Goal: Task Accomplishment & Management: Complete application form

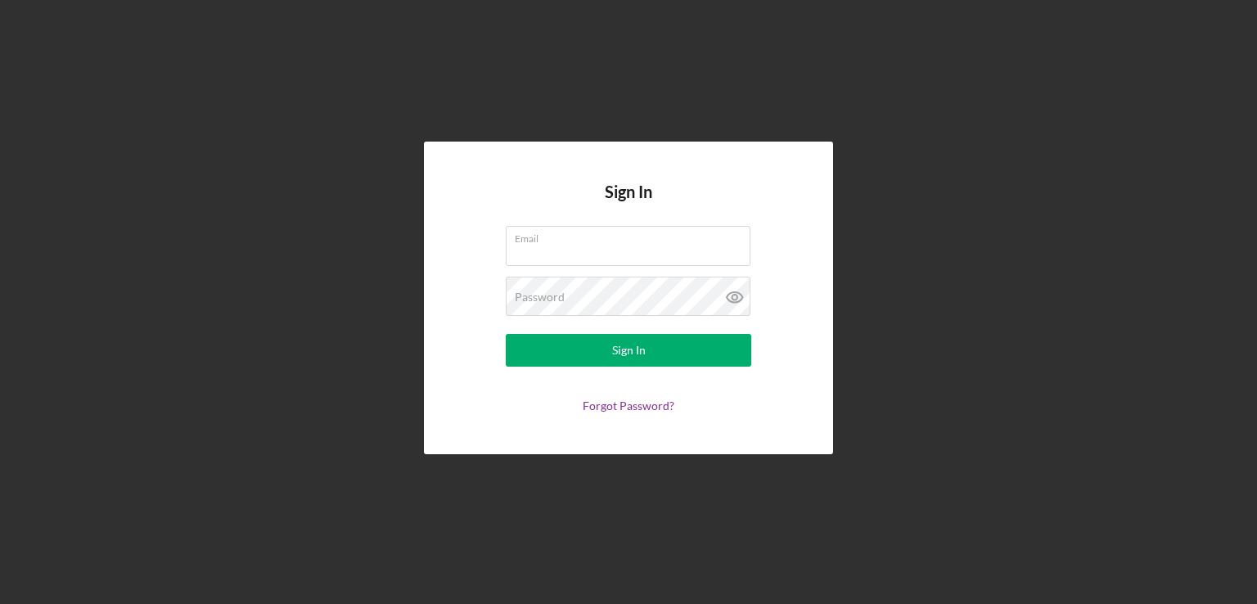
type input "[EMAIL_ADDRESS][DOMAIN_NAME]"
click at [645, 331] on form "Email [EMAIL_ADDRESS][DOMAIN_NAME] Password Sign In Forgot Password?" at bounding box center [628, 319] width 327 height 187
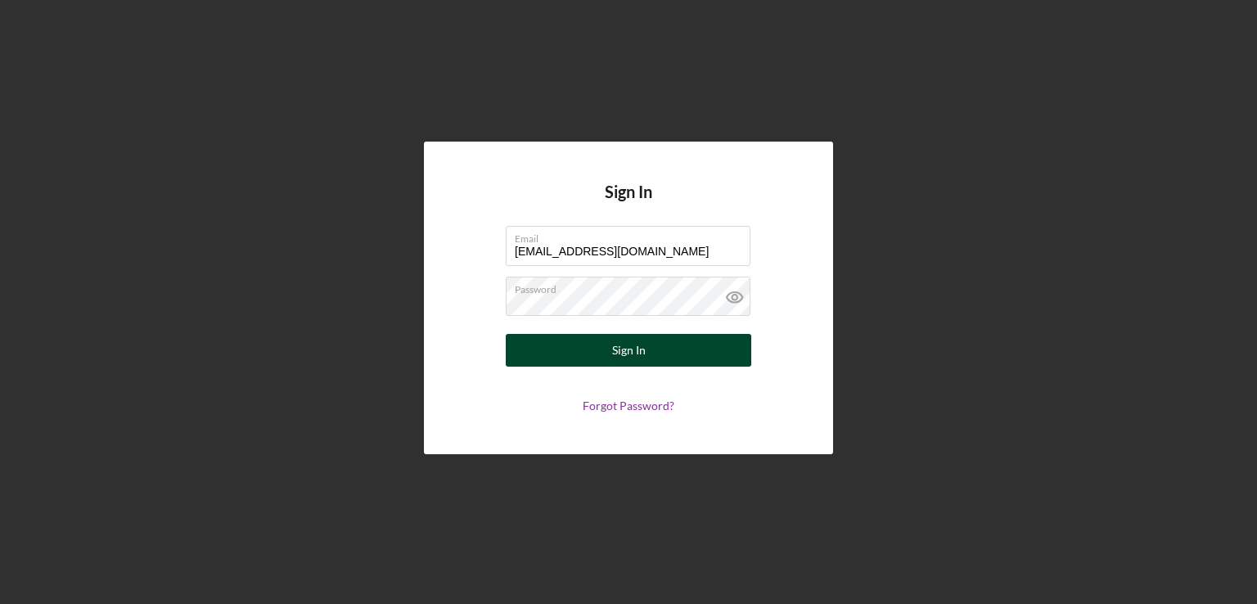
click at [639, 344] on div "Sign In" at bounding box center [629, 350] width 34 height 33
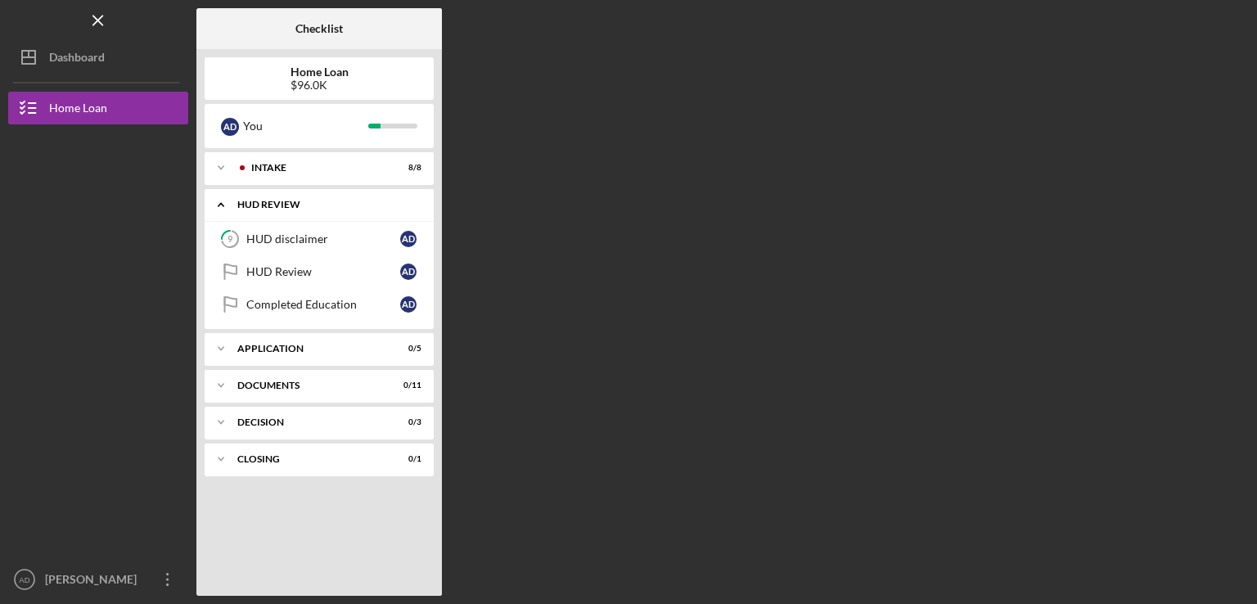
click at [314, 201] on div "HUD Review" at bounding box center [325, 205] width 176 height 10
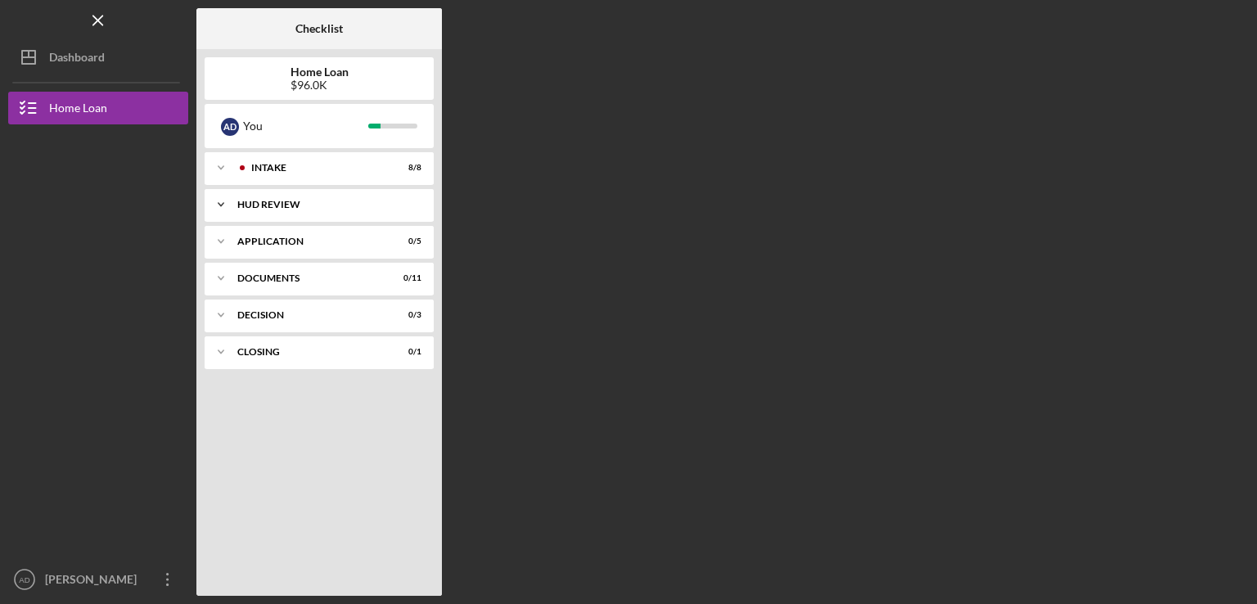
click at [295, 204] on div "HUD Review" at bounding box center [325, 205] width 176 height 10
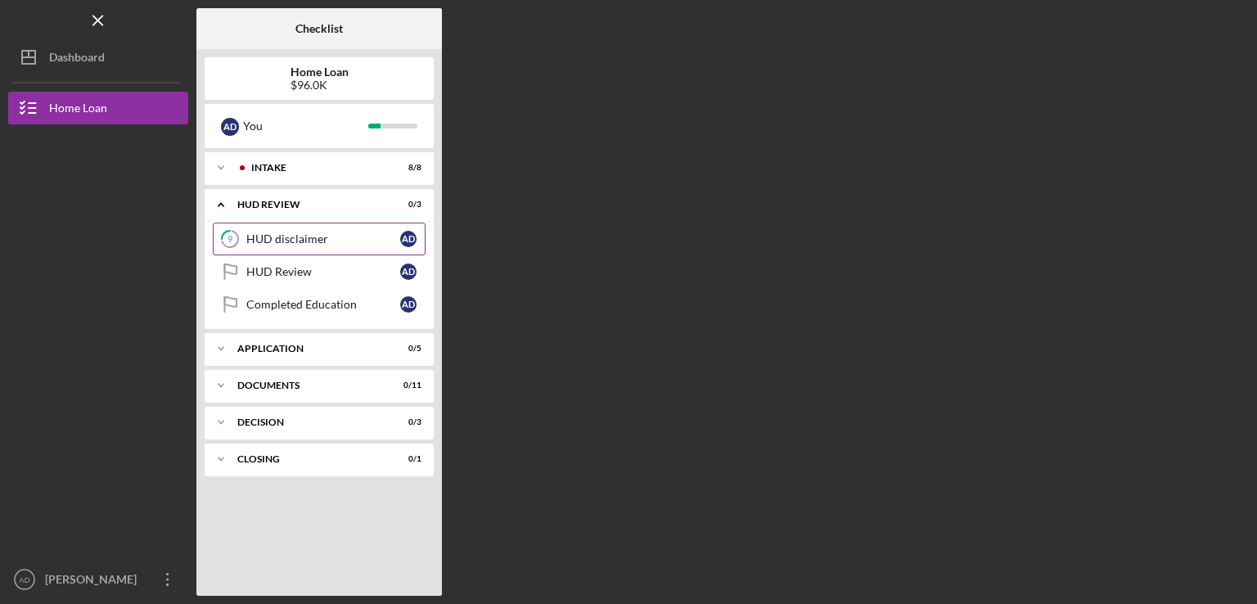
click at [290, 239] on div "HUD disclaimer" at bounding box center [323, 238] width 154 height 13
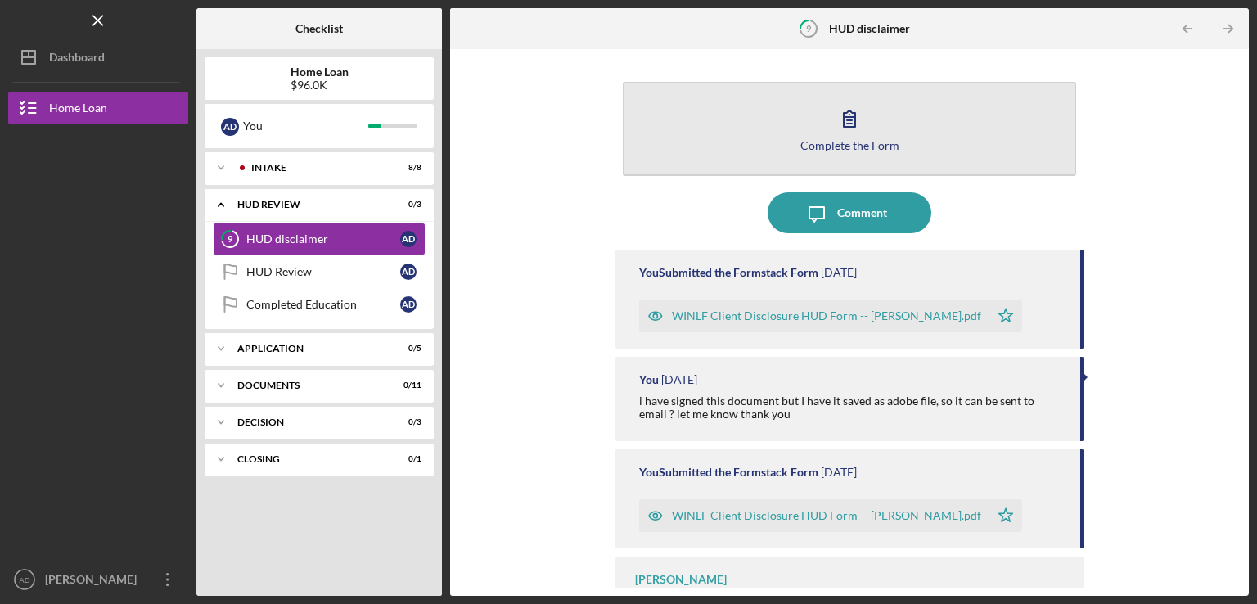
click at [903, 151] on button "Complete the Form Form" at bounding box center [849, 129] width 453 height 94
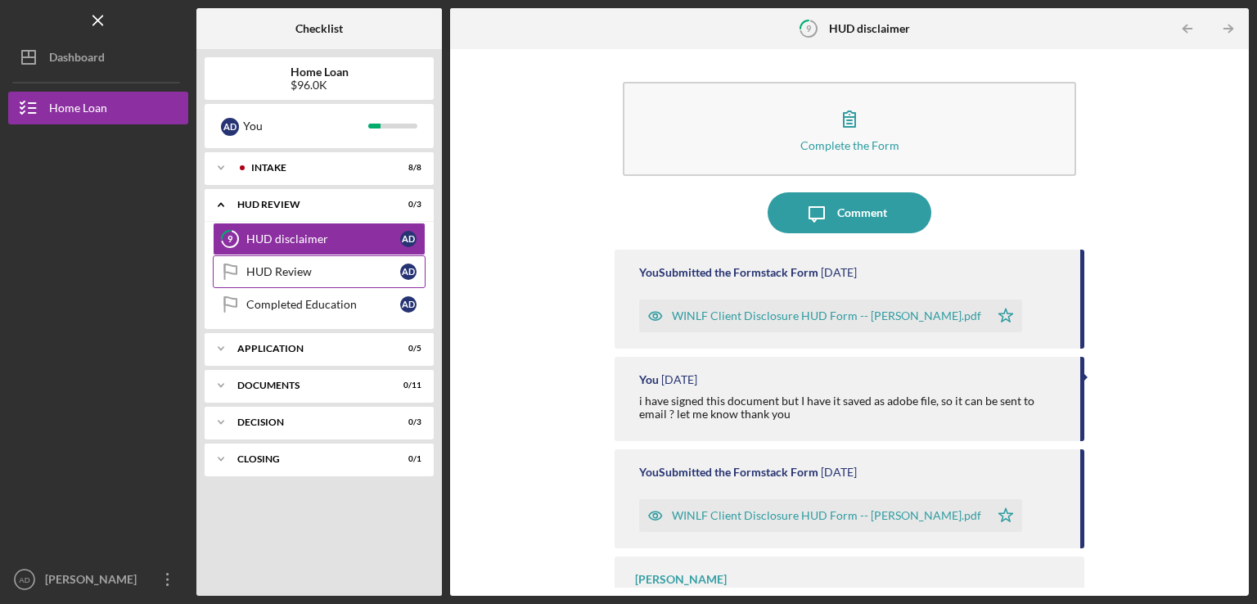
click at [308, 266] on div "HUD Review" at bounding box center [323, 271] width 154 height 13
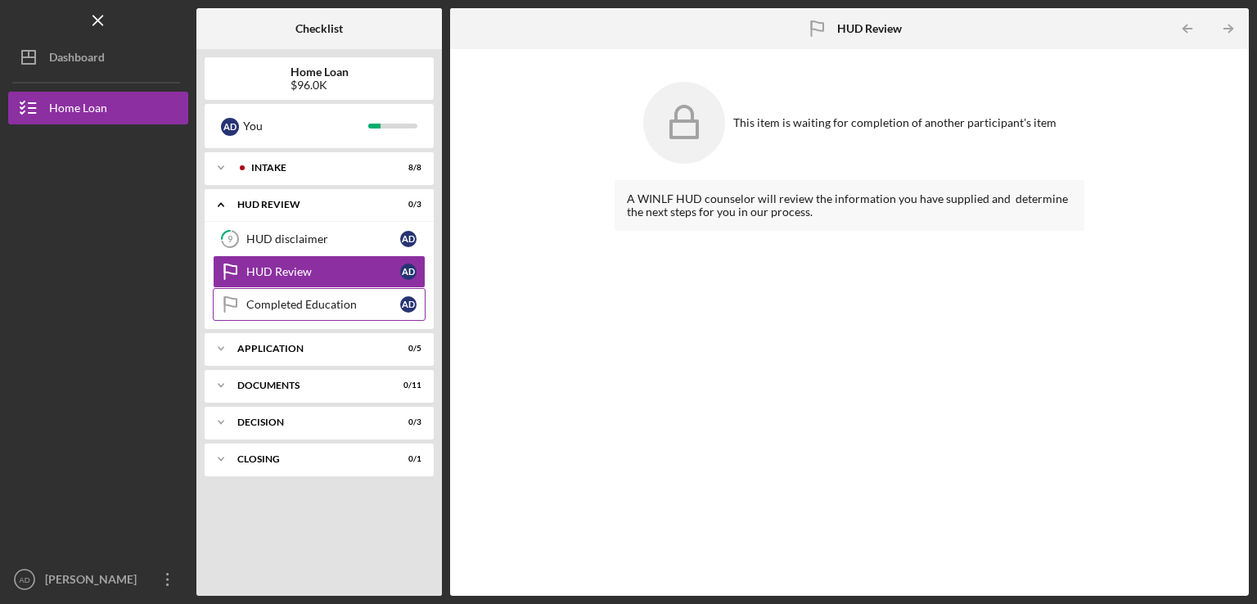
click at [356, 302] on div "Completed Education" at bounding box center [323, 304] width 154 height 13
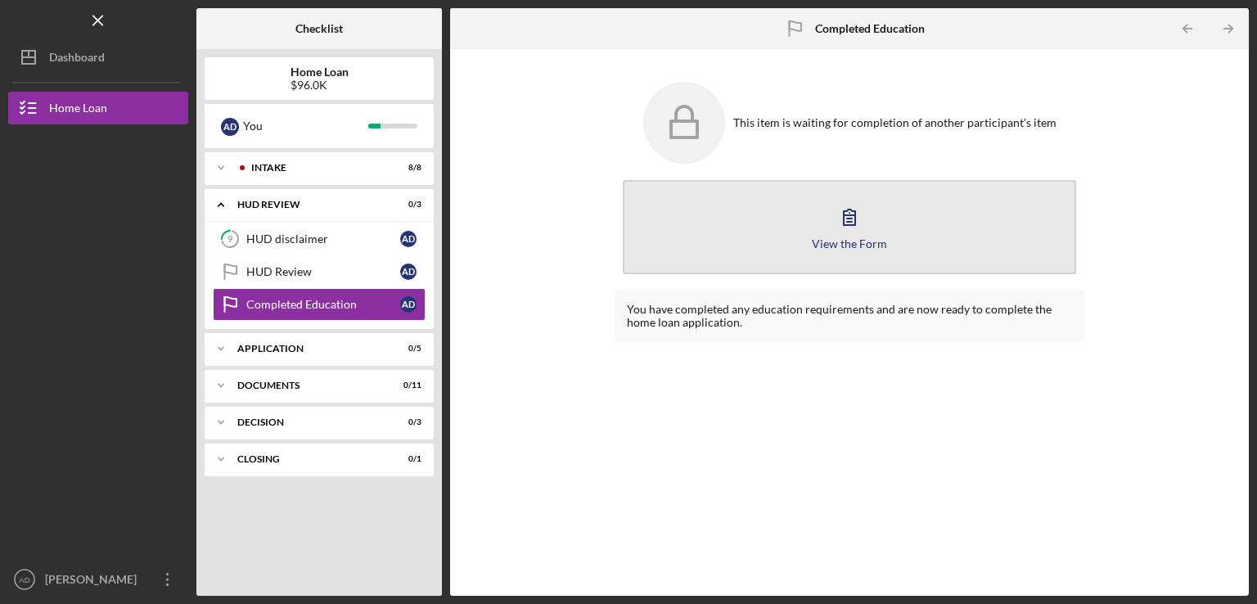
click at [759, 225] on button "View the Form Form" at bounding box center [849, 227] width 453 height 94
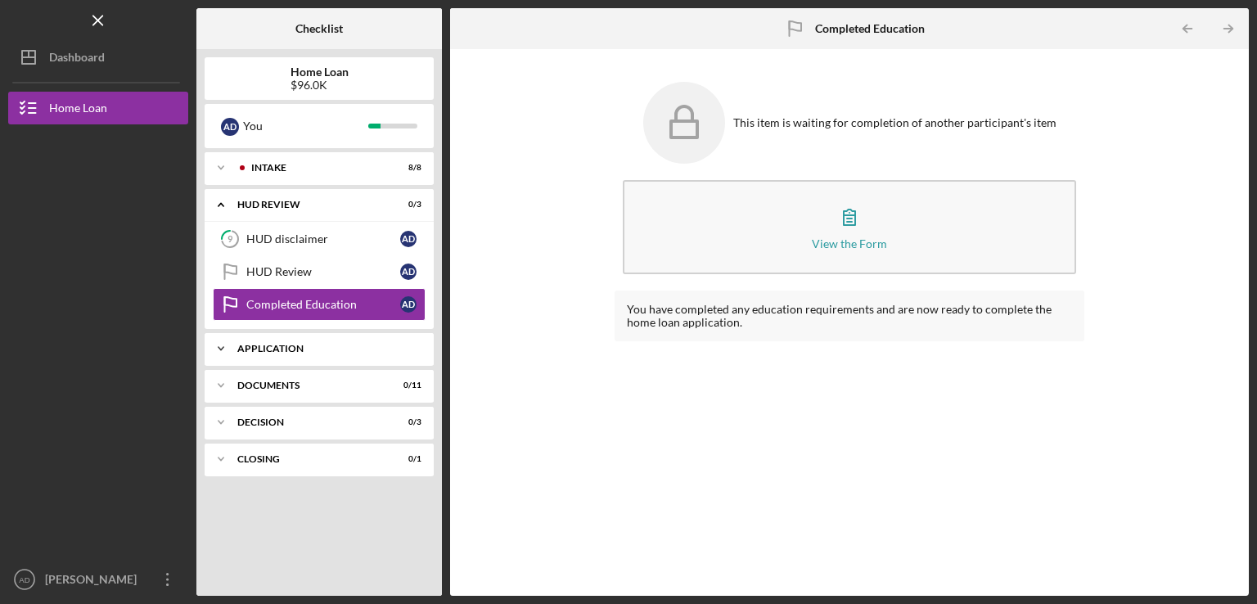
click at [355, 354] on div "Icon/Expander Application 0 / 5" at bounding box center [319, 348] width 229 height 33
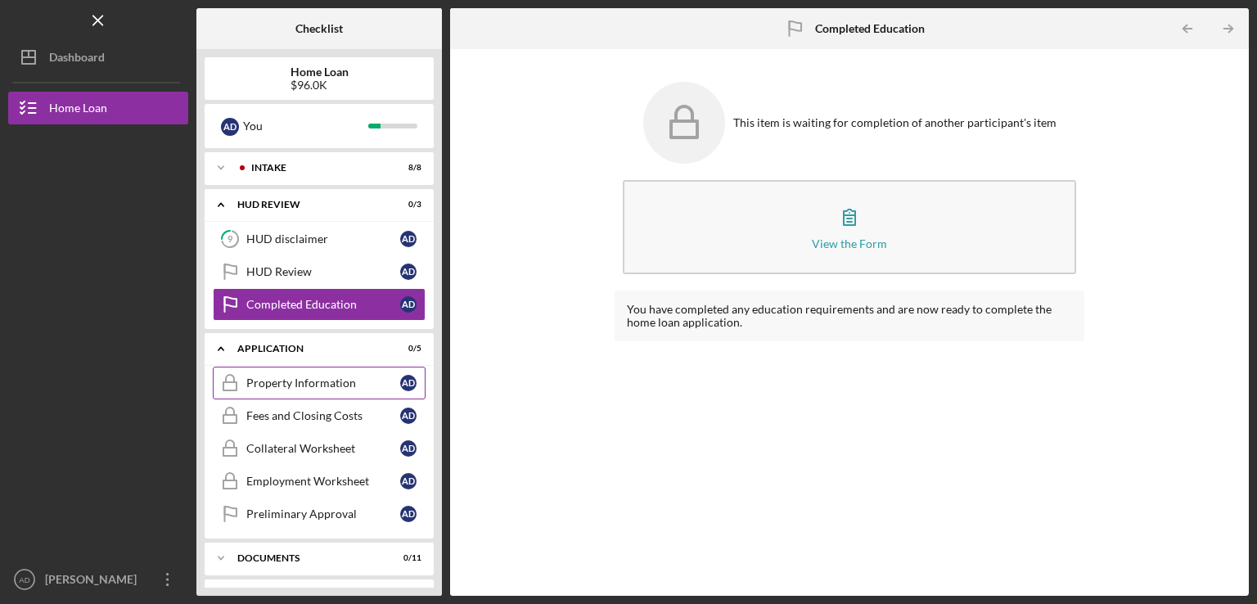
click at [308, 384] on div "Property Information" at bounding box center [323, 382] width 154 height 13
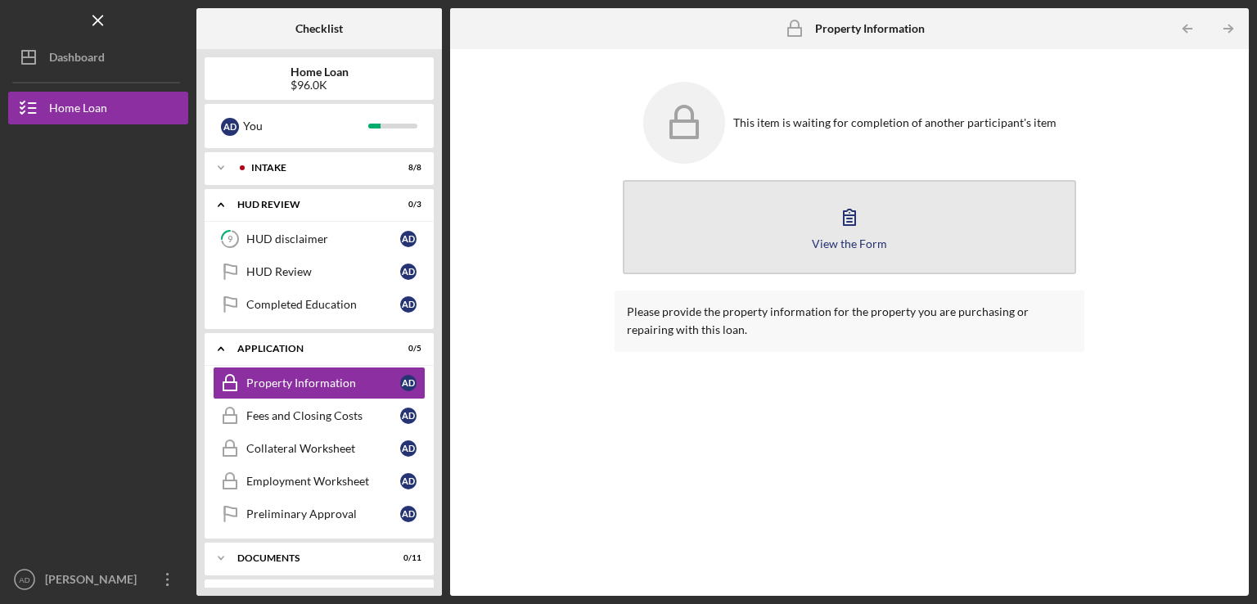
click at [854, 241] on div "View the Form" at bounding box center [849, 243] width 75 height 12
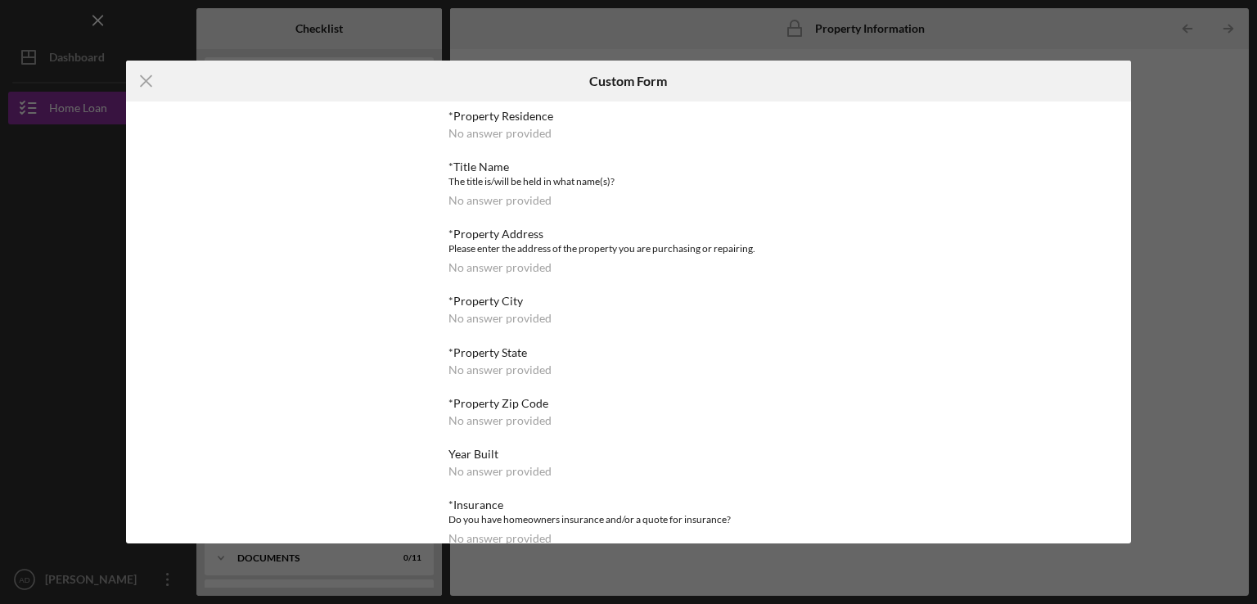
click at [486, 206] on div "No answer provided" at bounding box center [499, 200] width 103 height 13
click at [504, 130] on div "No answer provided" at bounding box center [499, 133] width 103 height 13
click at [505, 132] on div "No answer provided" at bounding box center [499, 133] width 103 height 13
click at [548, 130] on div "*Property Residence No answer provided" at bounding box center [628, 125] width 360 height 30
click at [520, 118] on div "*Property Residence" at bounding box center [628, 116] width 360 height 13
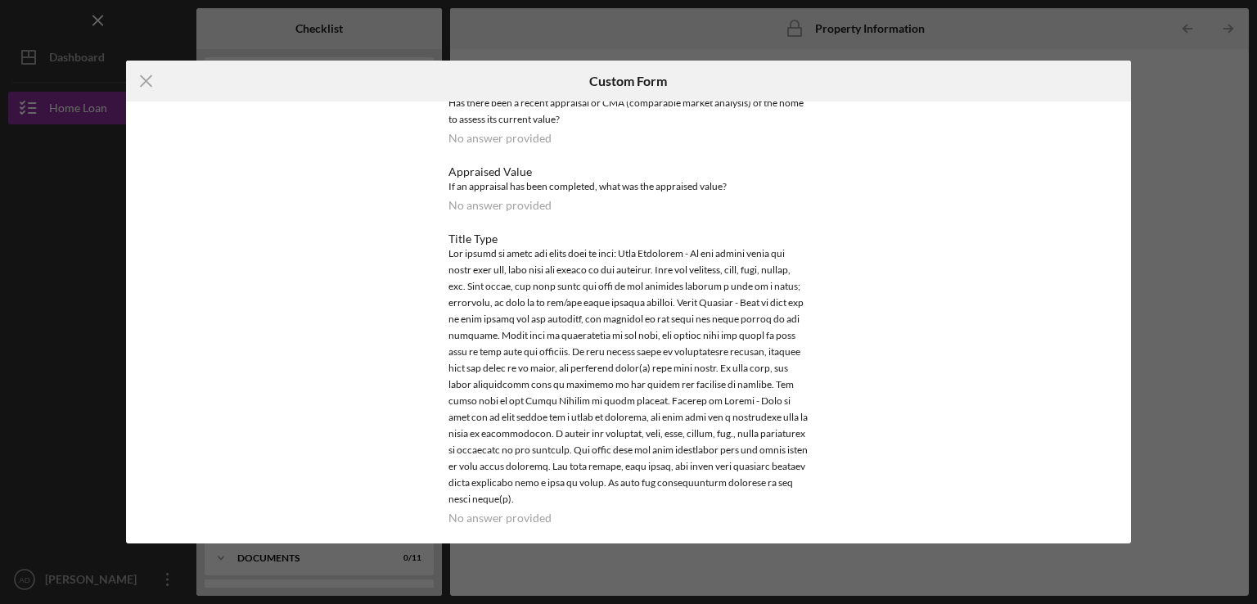
scroll to position [536, 0]
click at [138, 81] on icon "Icon/Menu Close" at bounding box center [146, 81] width 41 height 41
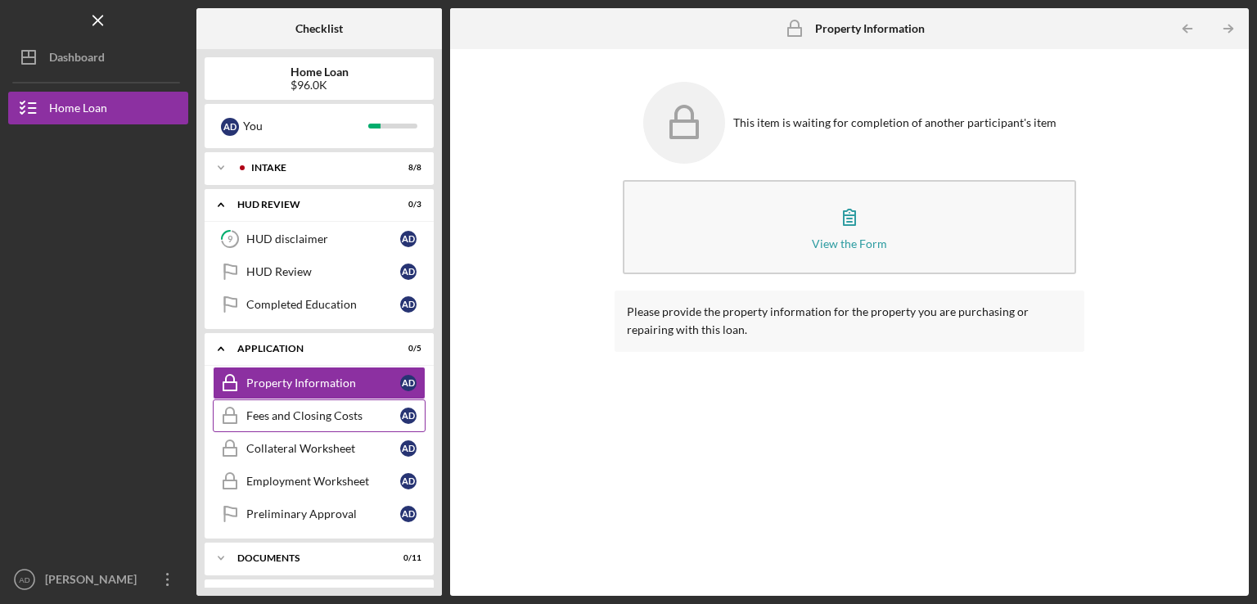
click at [322, 418] on div "Fees and Closing Costs" at bounding box center [323, 415] width 154 height 13
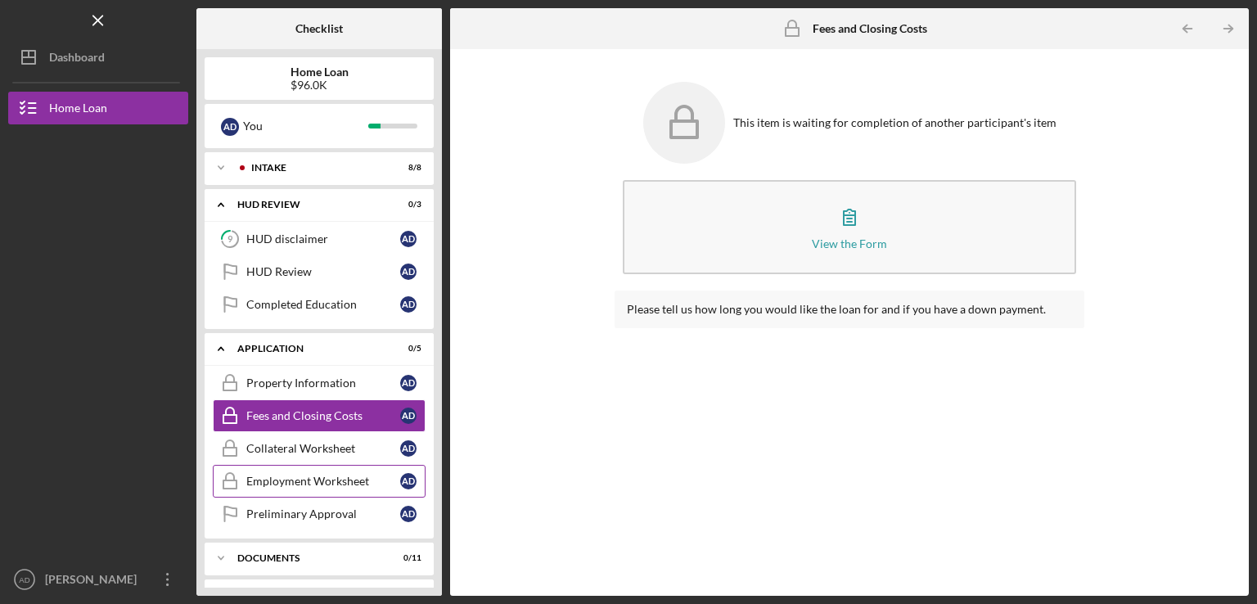
click at [300, 470] on link "Employment Worksheet Employment Worksheet A D" at bounding box center [319, 481] width 213 height 33
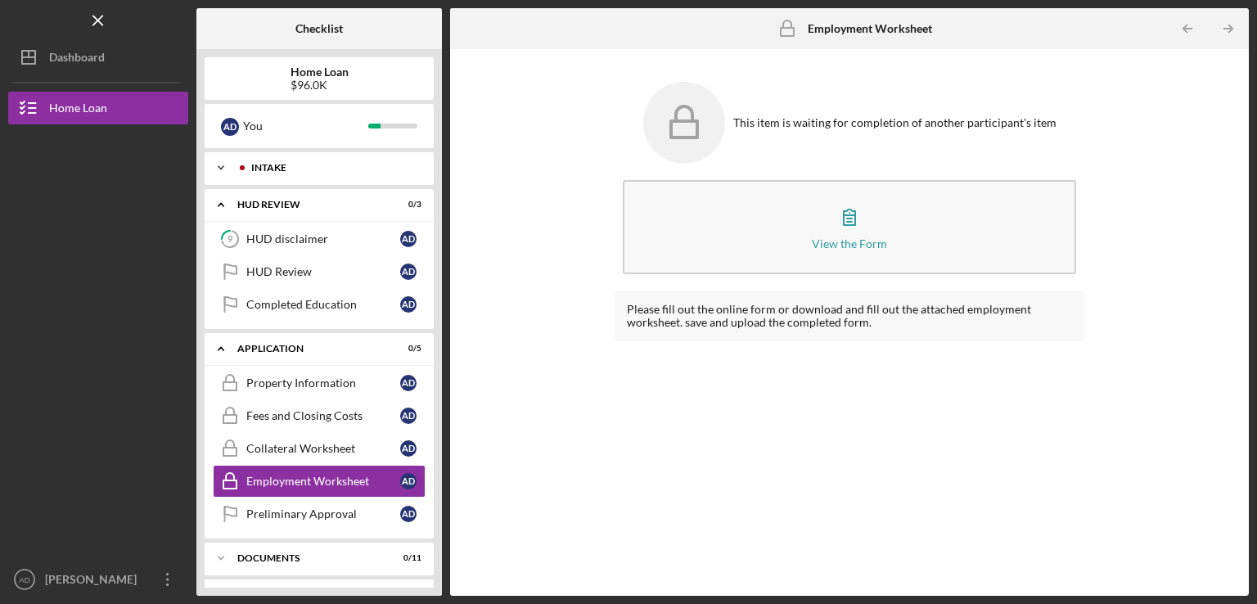
click at [352, 174] on div "Icon/Expander Intake 8 / 8" at bounding box center [319, 167] width 229 height 33
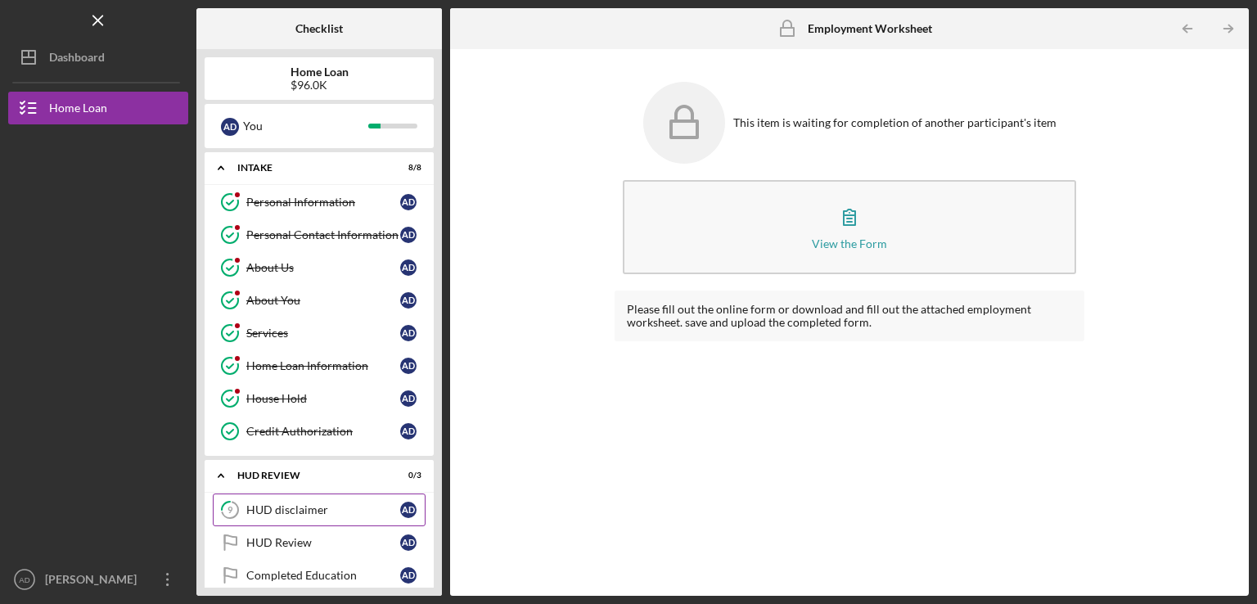
click at [304, 508] on div "HUD disclaimer" at bounding box center [323, 509] width 154 height 13
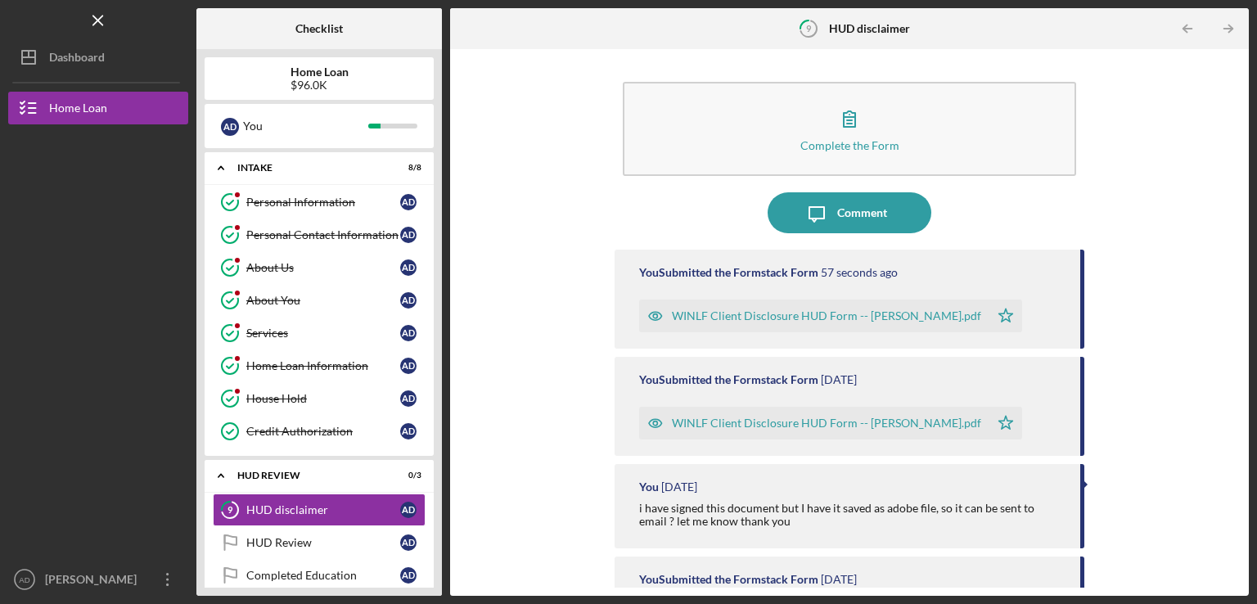
click at [837, 317] on div "WINLF Client Disclosure HUD Form -- [PERSON_NAME].pdf" at bounding box center [826, 315] width 309 height 13
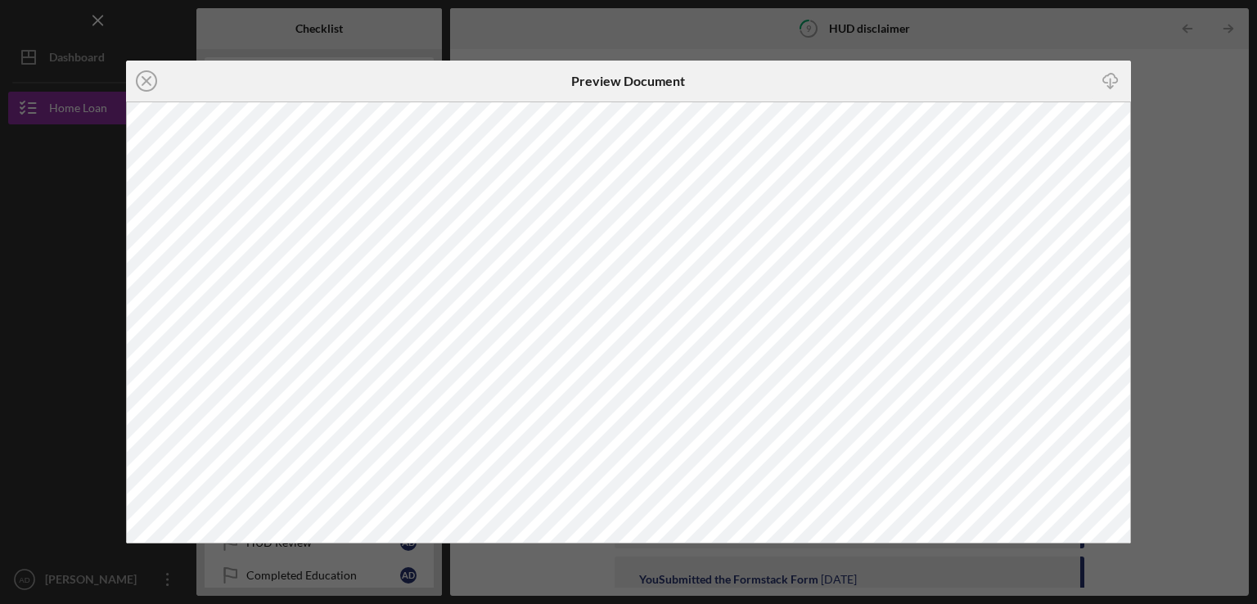
click at [1004, 43] on div "Icon/Close Preview Document Icon/Download" at bounding box center [628, 302] width 1257 height 604
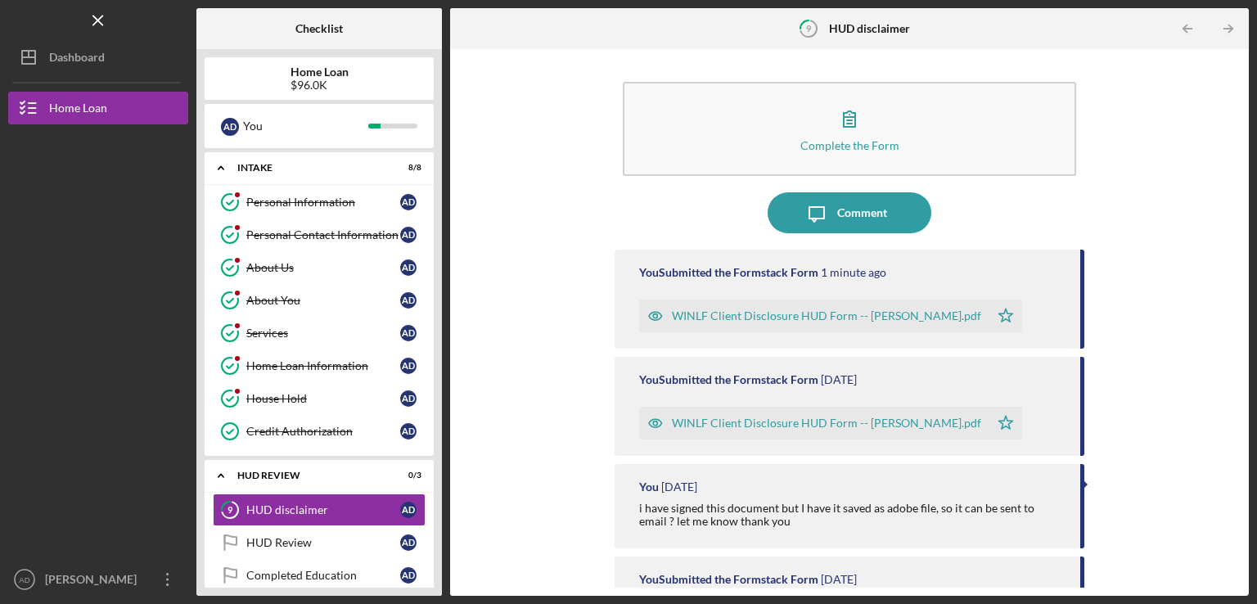
click at [802, 415] on div "WINLF Client Disclosure HUD Form -- [PERSON_NAME].pdf" at bounding box center [814, 423] width 350 height 33
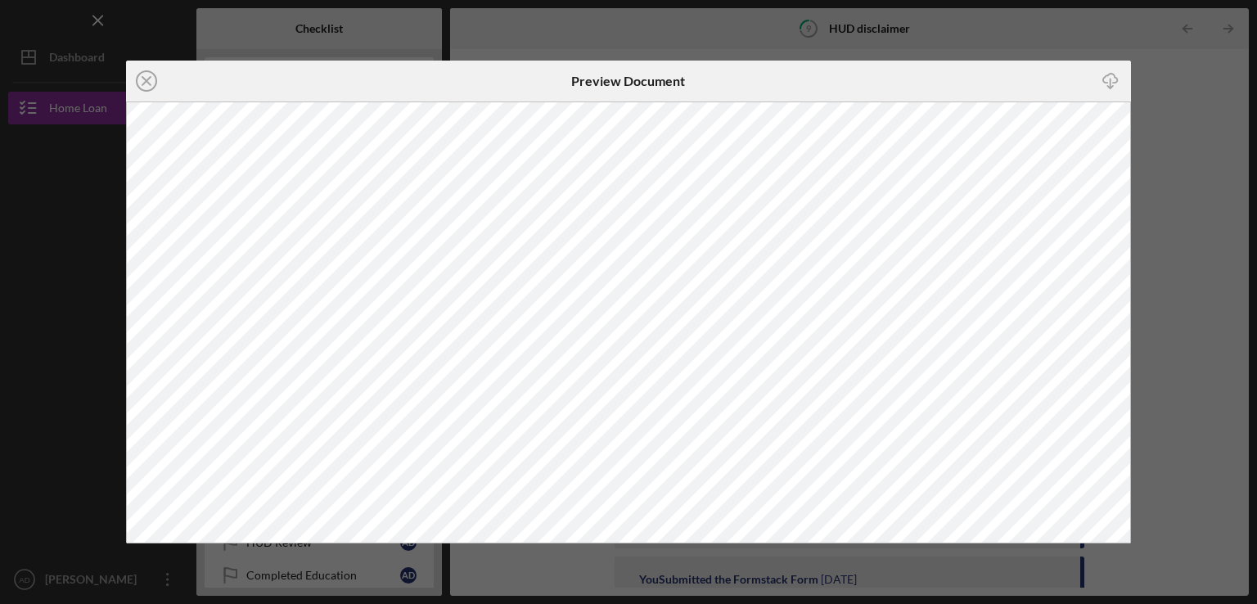
click at [1086, 40] on div "Icon/Close Preview Document Icon/Download" at bounding box center [628, 302] width 1257 height 604
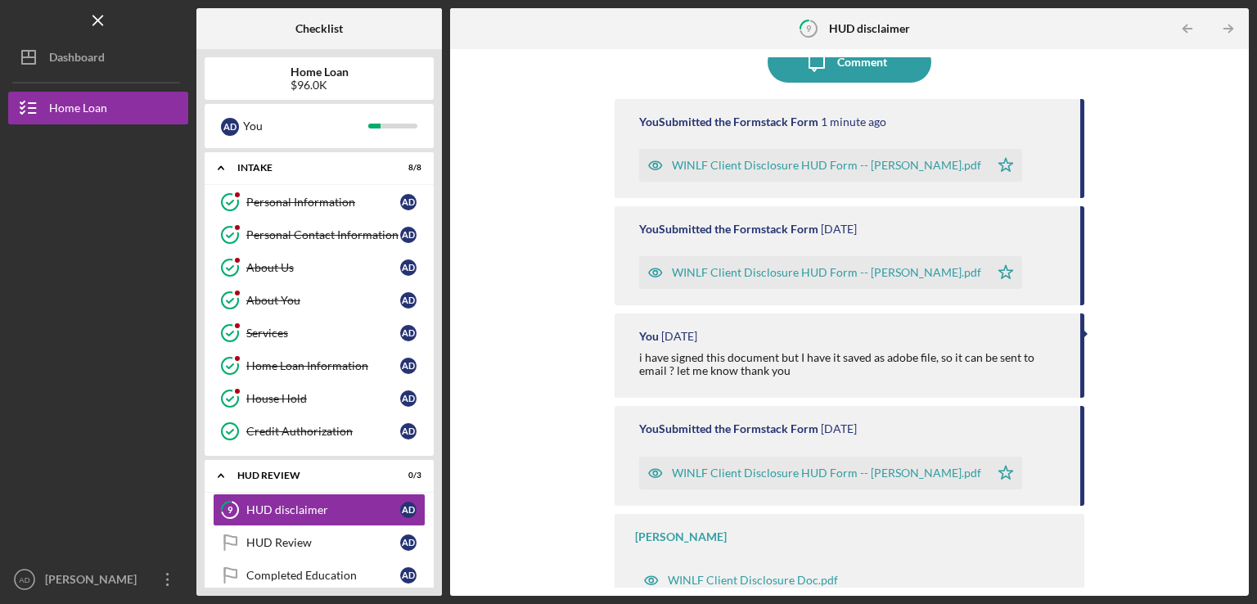
scroll to position [159, 0]
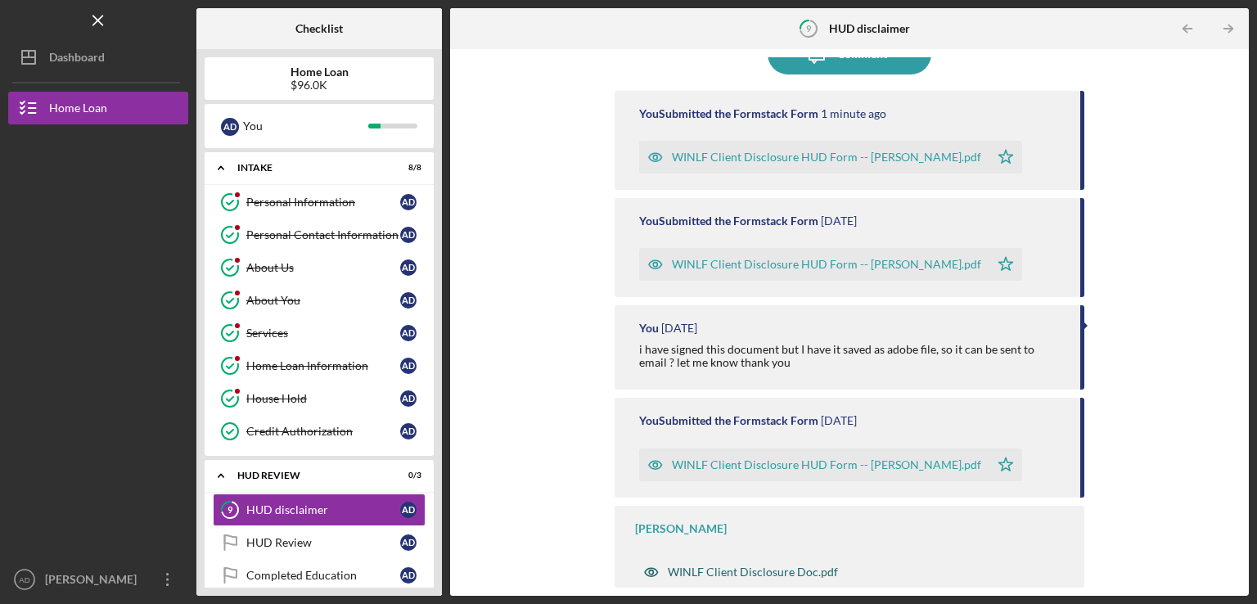
click at [782, 575] on div "WINLF Client Disclosure Doc.pdf" at bounding box center [753, 571] width 170 height 13
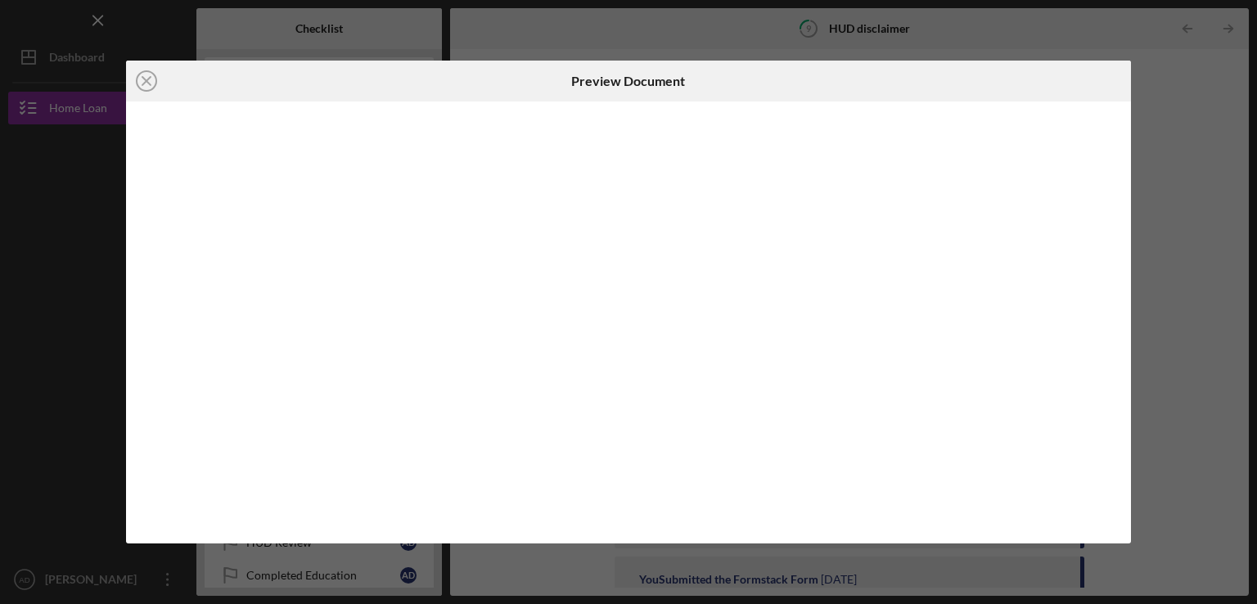
scroll to position [159, 0]
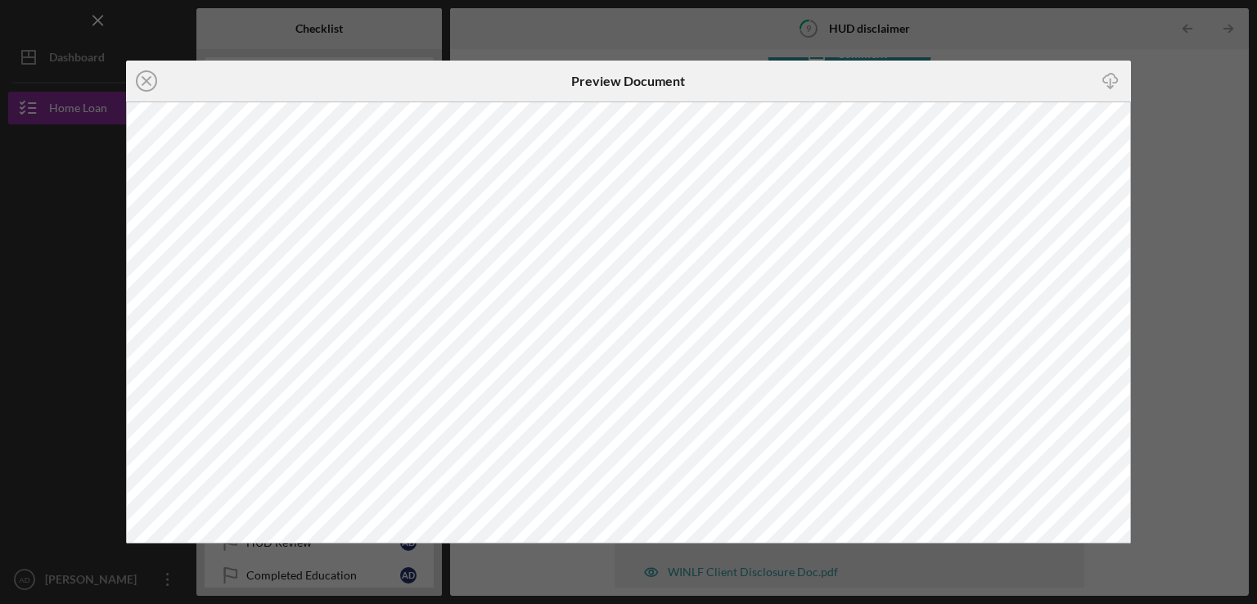
click at [1006, 32] on div "Icon/Close Preview Document Icon/Download" at bounding box center [628, 302] width 1257 height 604
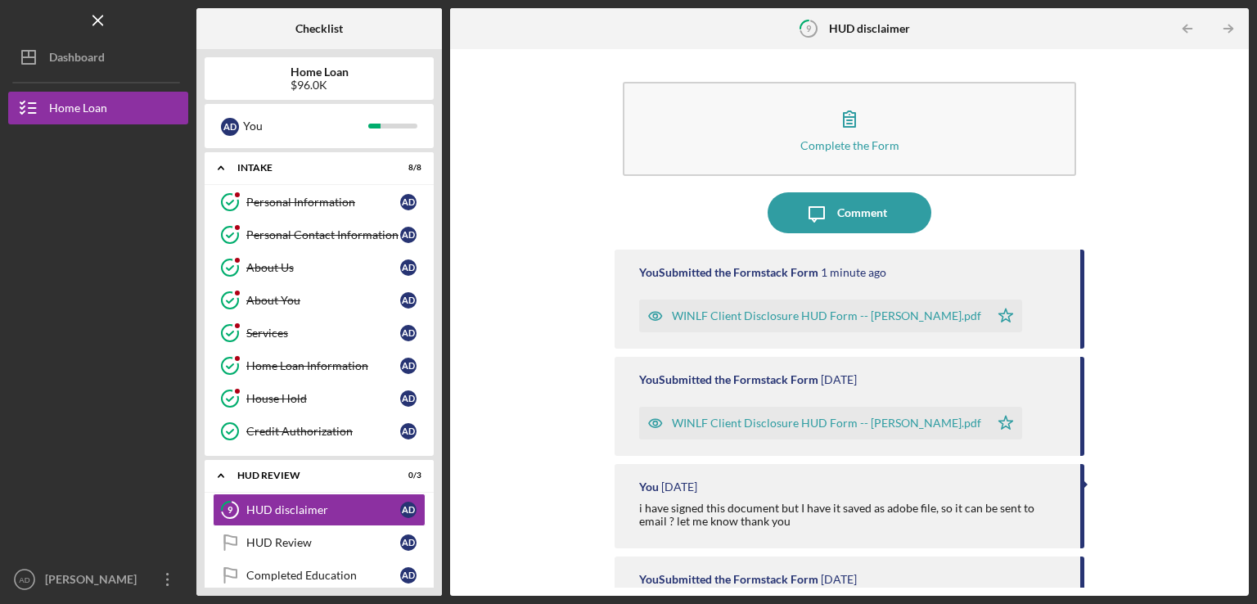
drag, startPoint x: 1240, startPoint y: 250, endPoint x: 1240, endPoint y: 336, distance: 86.7
click at [1240, 336] on div "Complete the Form Form Icon/Message Comment You Submitted the Formstack Form 1 …" at bounding box center [849, 322] width 799 height 547
click at [1191, 340] on div "Complete the Form Form Icon/Message Comment You Submitted the Formstack Form 1 …" at bounding box center [849, 322] width 782 height 530
drag, startPoint x: 1234, startPoint y: 297, endPoint x: 1240, endPoint y: 380, distance: 82.9
click at [1240, 380] on div "Complete the Form Form Icon/Message Comment You Submitted the Formstack Form 1 …" at bounding box center [849, 322] width 799 height 547
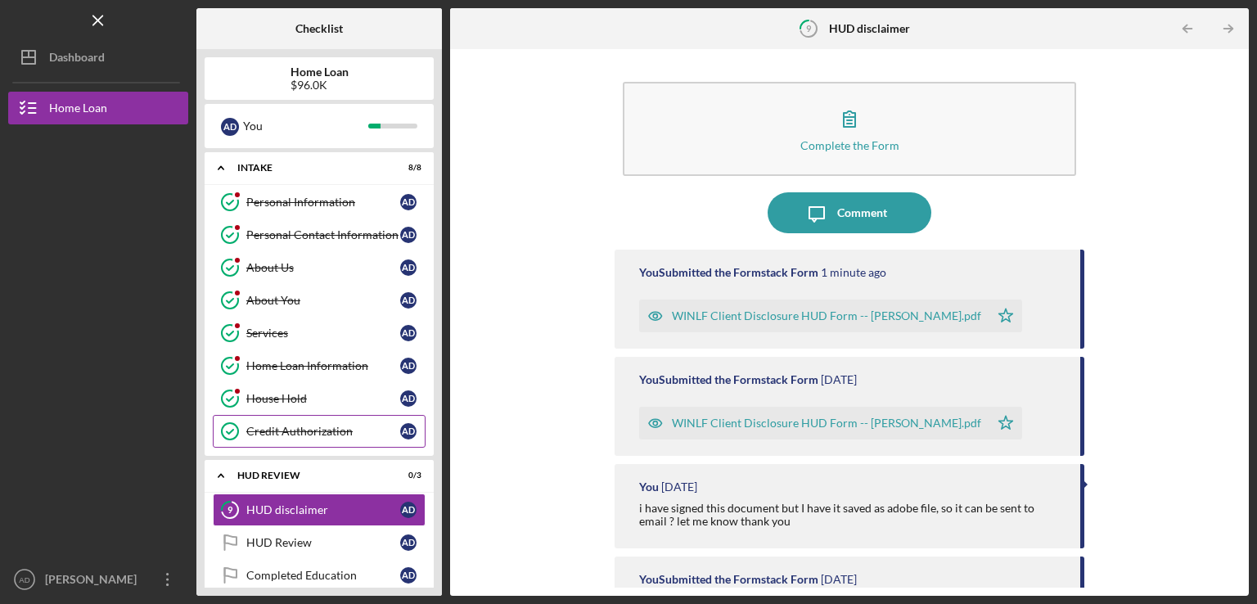
click at [256, 432] on div "Credit Authorization" at bounding box center [323, 431] width 154 height 13
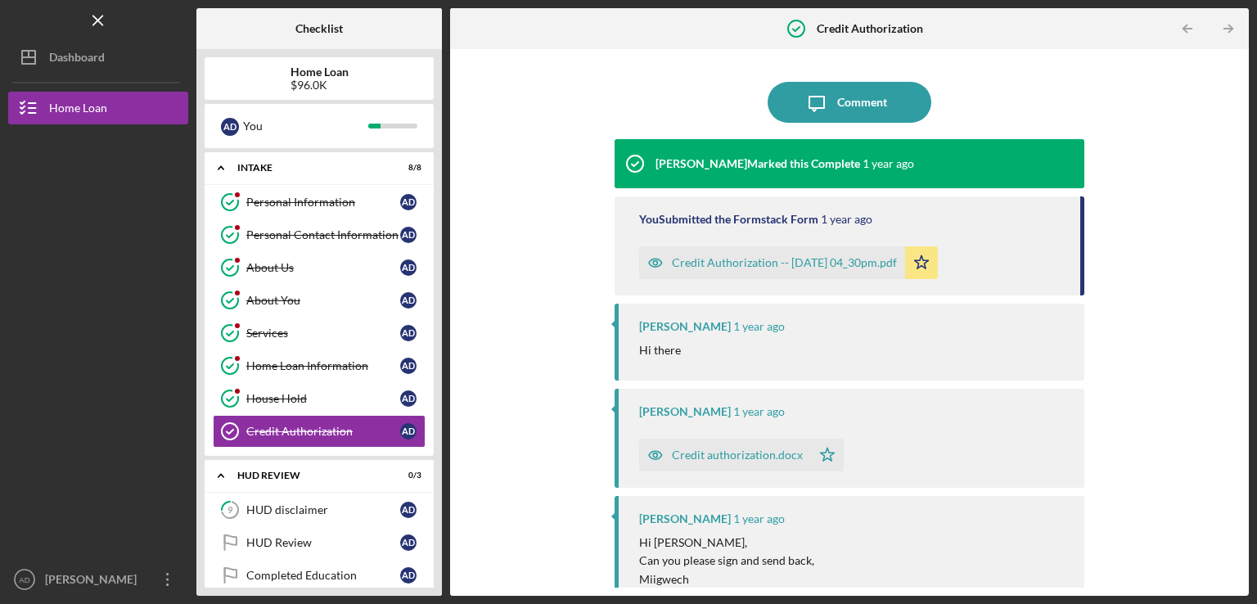
click at [684, 267] on div "Credit Authorization -- [DATE] 04_30pm.pdf" at bounding box center [784, 262] width 225 height 13
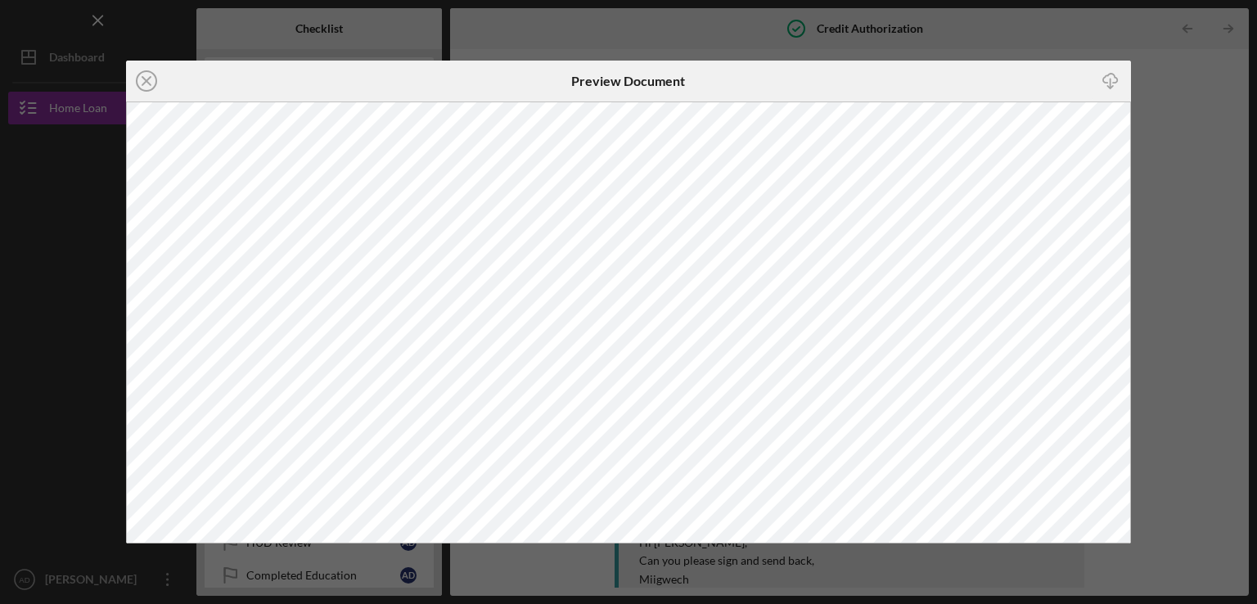
click at [1077, 28] on div "Icon/Close Preview Document Icon/Download" at bounding box center [628, 302] width 1257 height 604
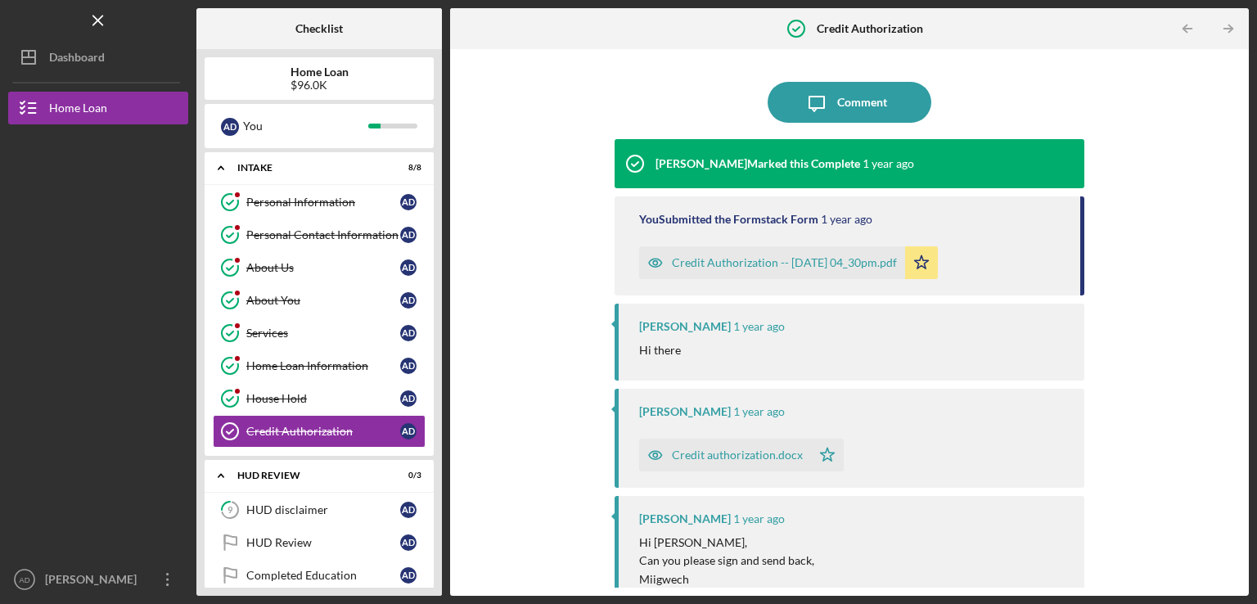
click at [722, 455] on div "Credit authorization.docx" at bounding box center [737, 454] width 131 height 13
